Goal: Check status: Check status

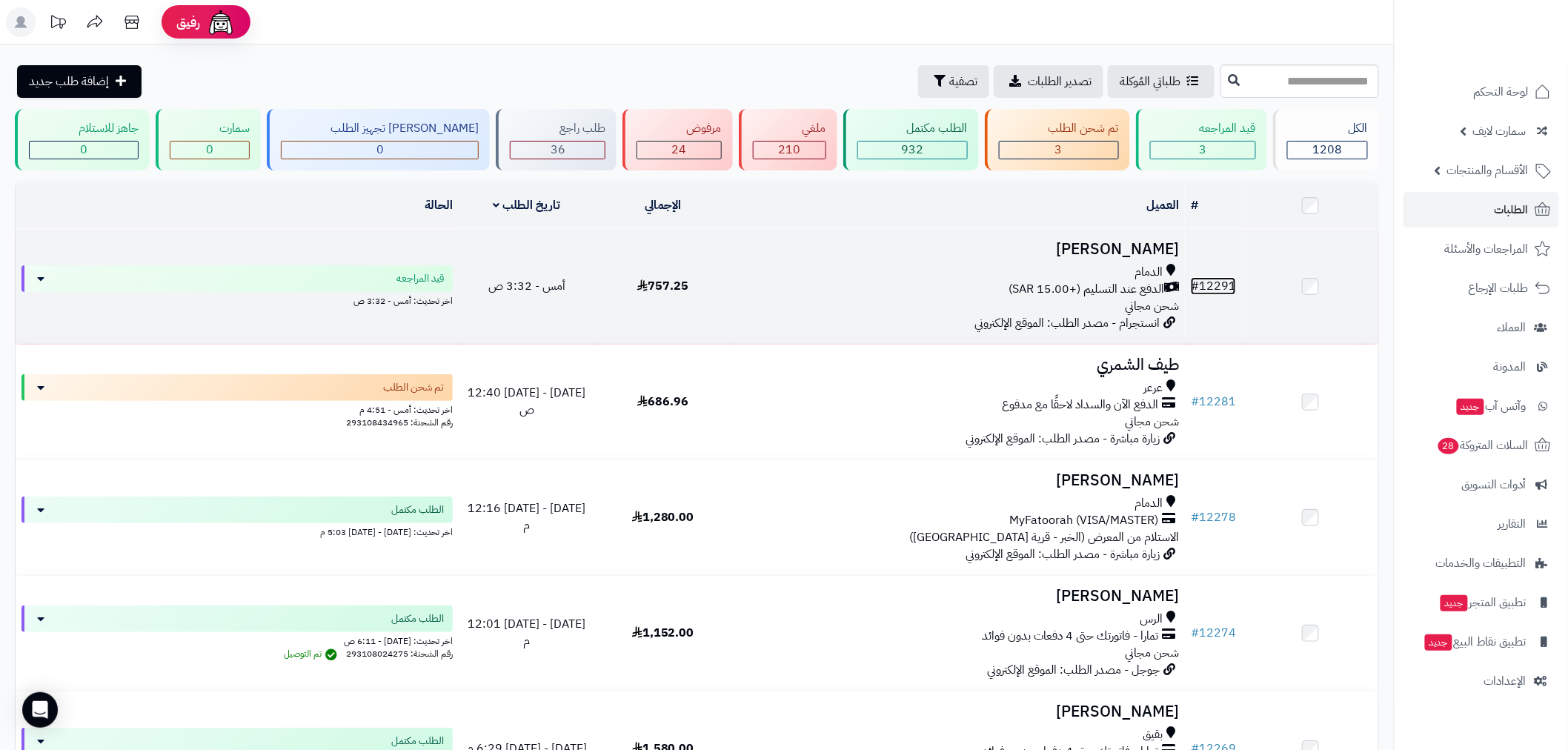
click at [1207, 278] on link "# 12291" at bounding box center [1214, 286] width 45 height 18
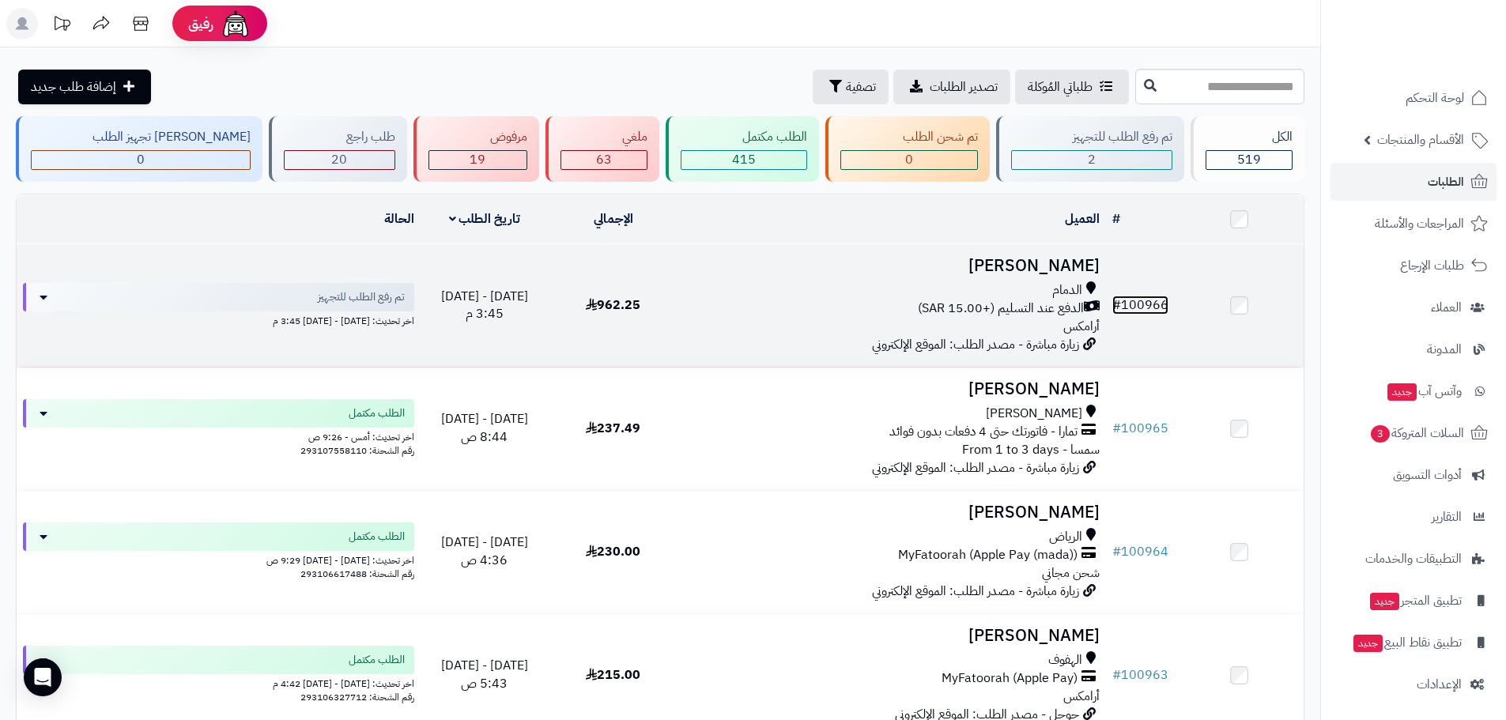
click at [1148, 303] on link "# 100966" at bounding box center [1140, 305] width 56 height 19
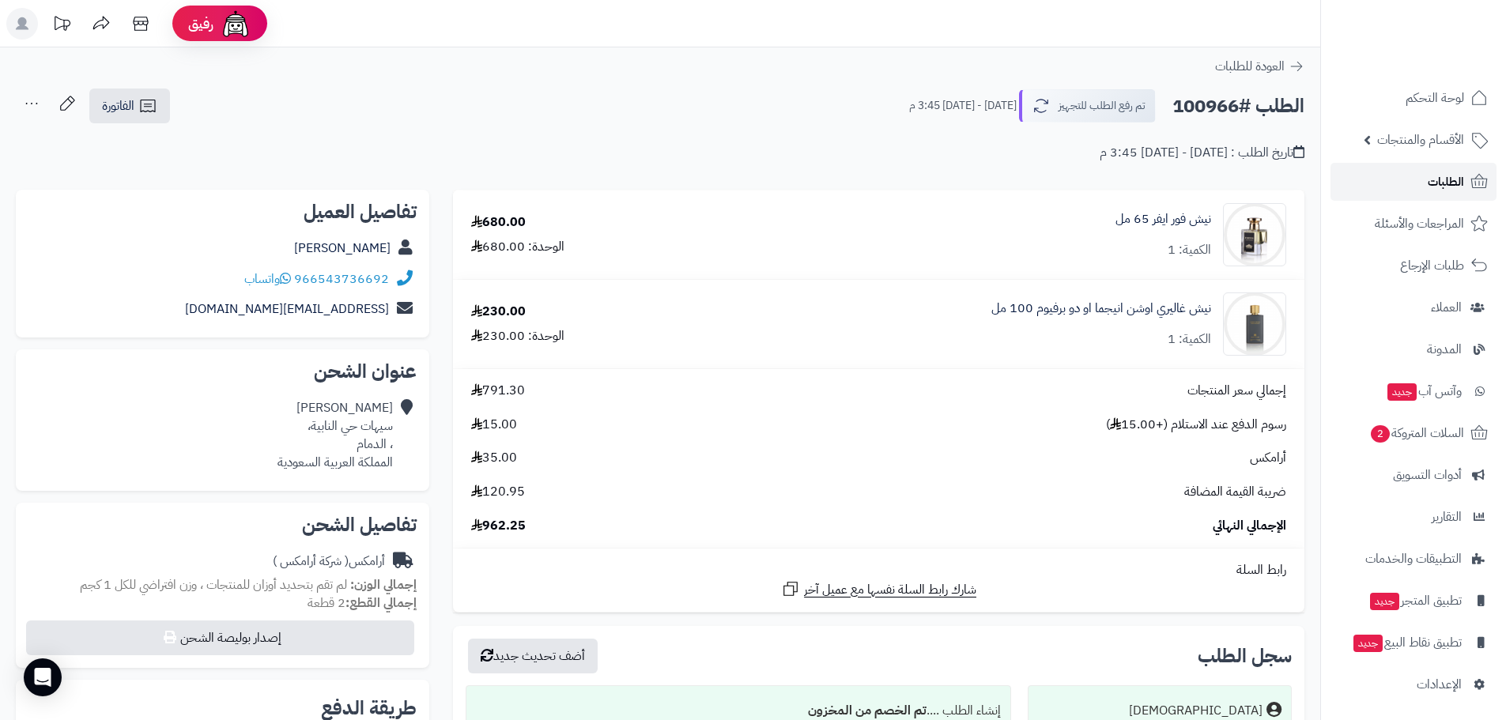
click at [1415, 186] on link "الطلبات" at bounding box center [1413, 182] width 166 height 38
